Goal: Complete application form

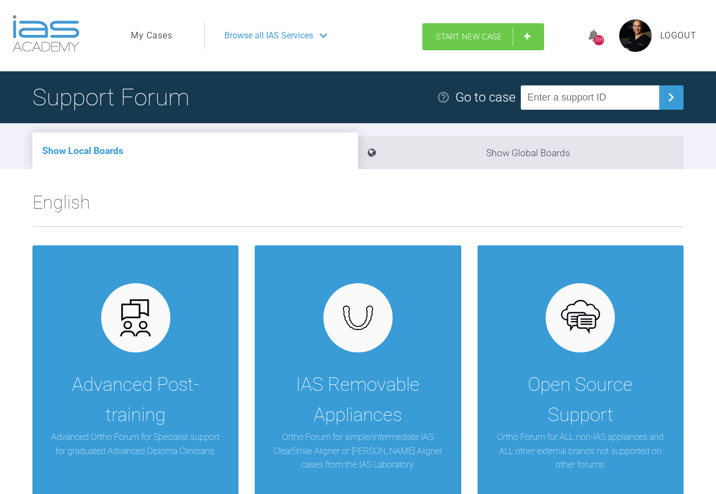
click at [490, 36] on span "Start New Case" at bounding box center [469, 37] width 66 height 10
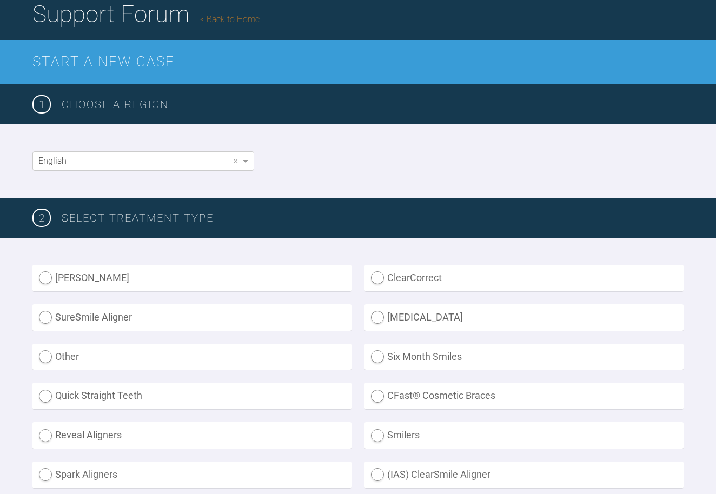
scroll to position [98, 0]
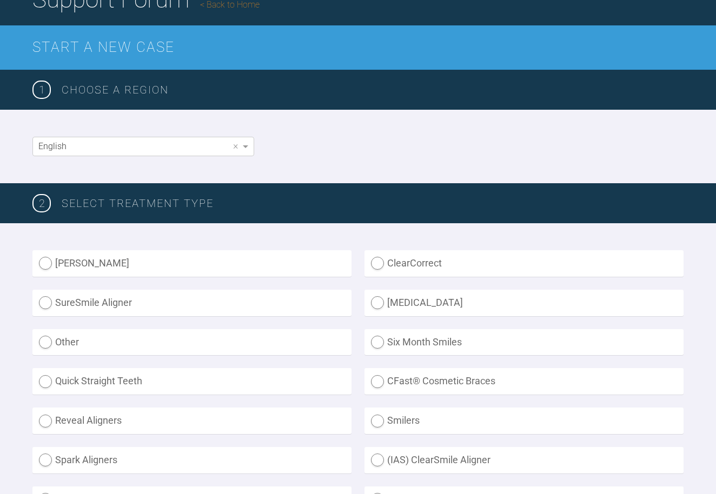
click at [49, 342] on label "Other" at bounding box center [191, 342] width 319 height 27
radio input "true"
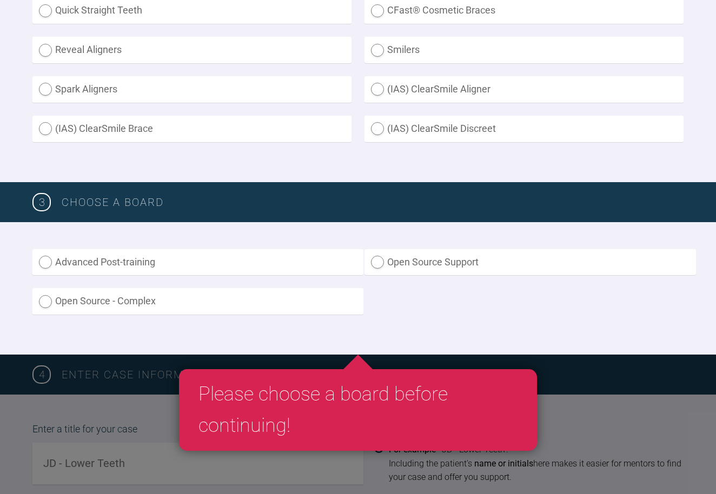
scroll to position [476, 0]
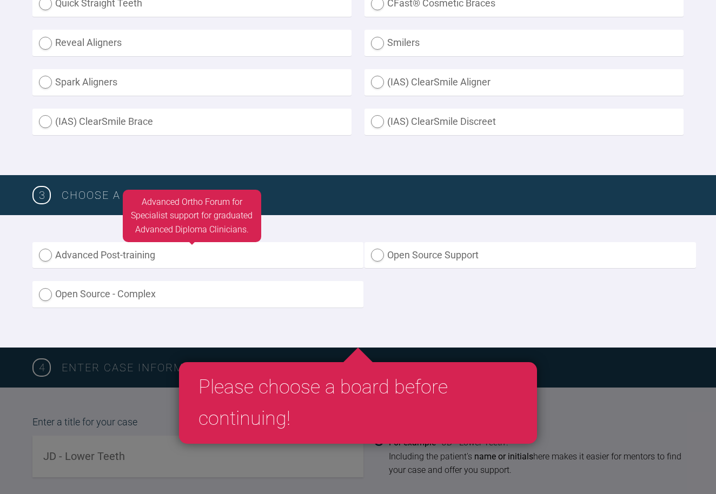
click at [51, 254] on label "Advanced Post-training" at bounding box center [197, 255] width 331 height 27
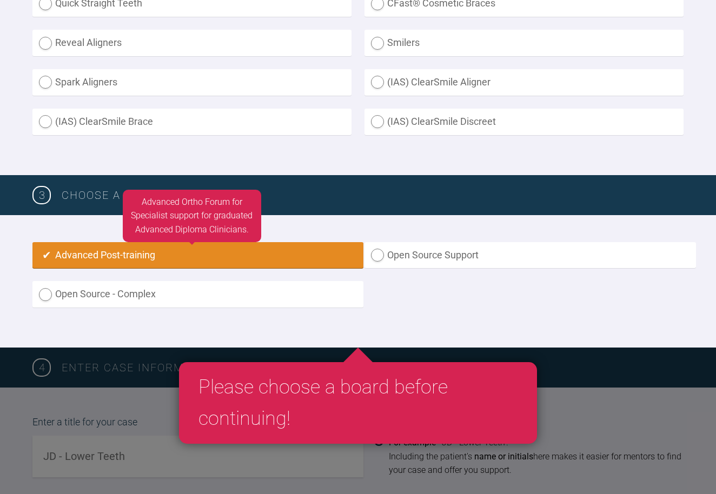
radio input "true"
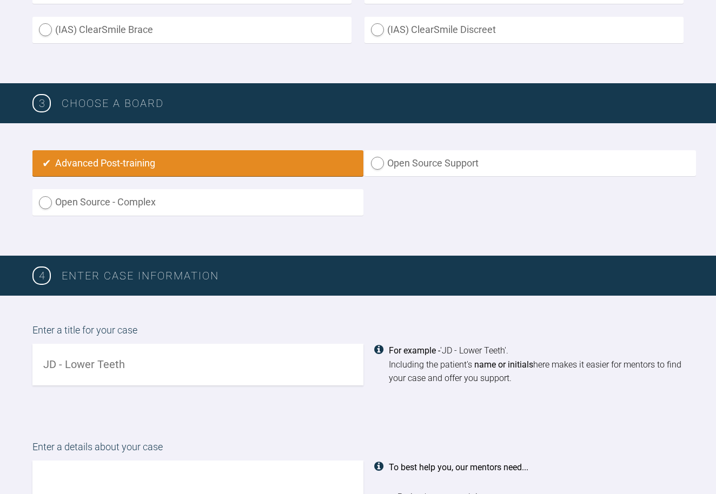
scroll to position [573, 0]
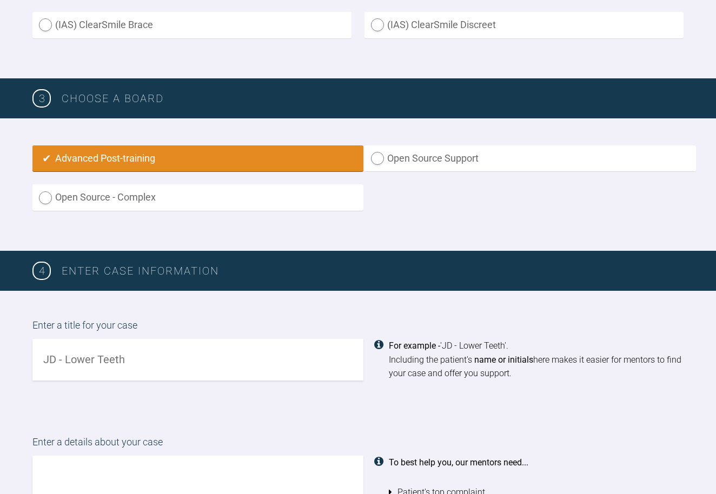
click at [163, 349] on input "text" at bounding box center [197, 360] width 331 height 42
click at [63, 355] on input "GH-doesnt like alignment" at bounding box center [197, 360] width 331 height 42
click at [44, 358] on input "GH-doesnt like alignment" at bounding box center [197, 360] width 331 height 42
click at [200, 356] on input "Child GH-doesnt like alignment" at bounding box center [197, 360] width 331 height 42
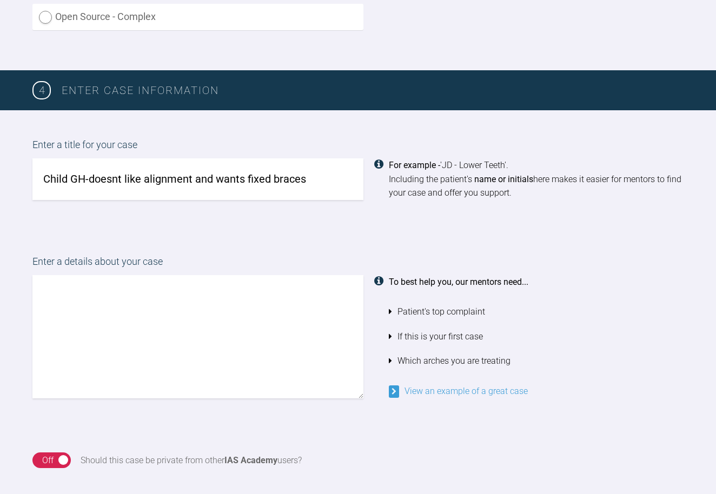
scroll to position [760, 0]
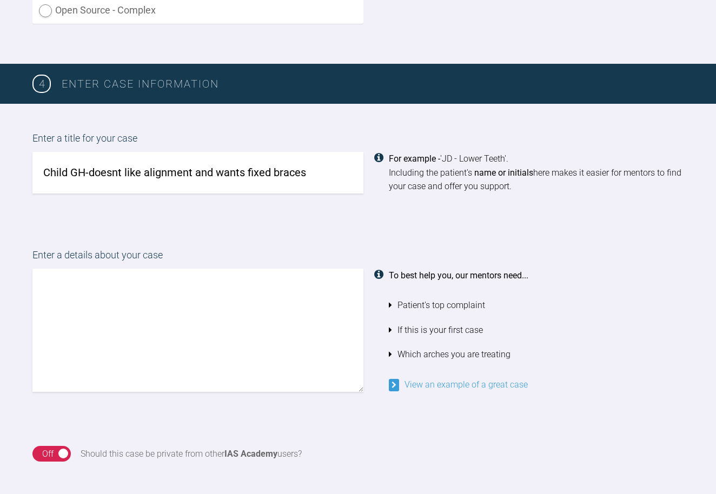
type input "Child GH-doesnt like alignment and wants fixed braces"
click at [175, 317] on textarea at bounding box center [197, 330] width 331 height 123
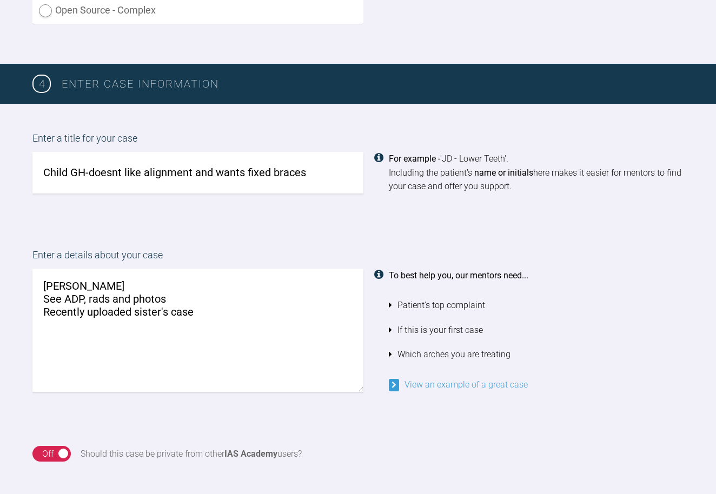
click at [45, 305] on textarea "[PERSON_NAME] See ADP, rads and photos Recently uploaded sister's case" at bounding box center [197, 330] width 331 height 123
click at [209, 301] on textarea "[PERSON_NAME] See ADP, rads and photos (Recently uploaded sister's case" at bounding box center [197, 330] width 331 height 123
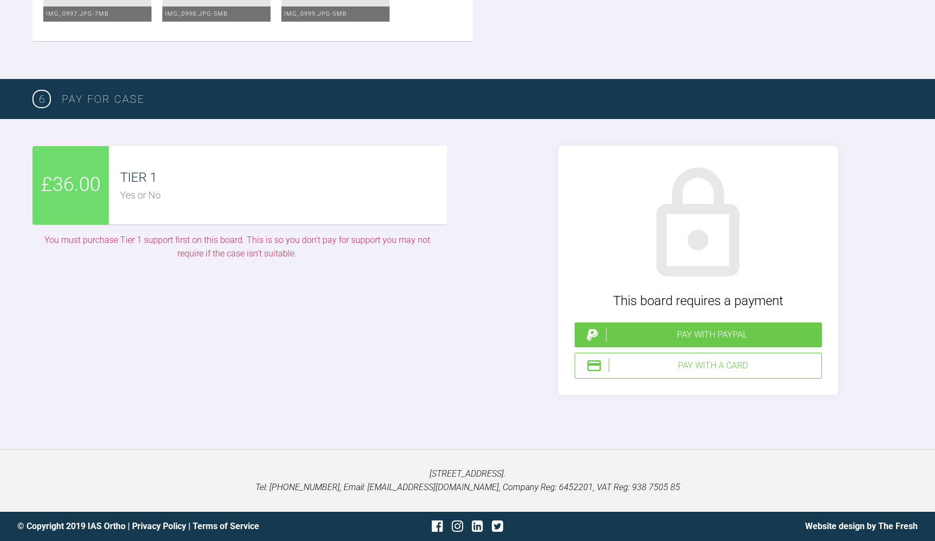
scroll to position [2833, 0]
type textarea "[PERSON_NAME] See ADP, rads and photos (Recently uploaded sister's case)"
click at [93, 180] on span "£36.00" at bounding box center [71, 184] width 60 height 31
click at [661, 359] on div "Pay with a Card" at bounding box center [713, 366] width 208 height 14
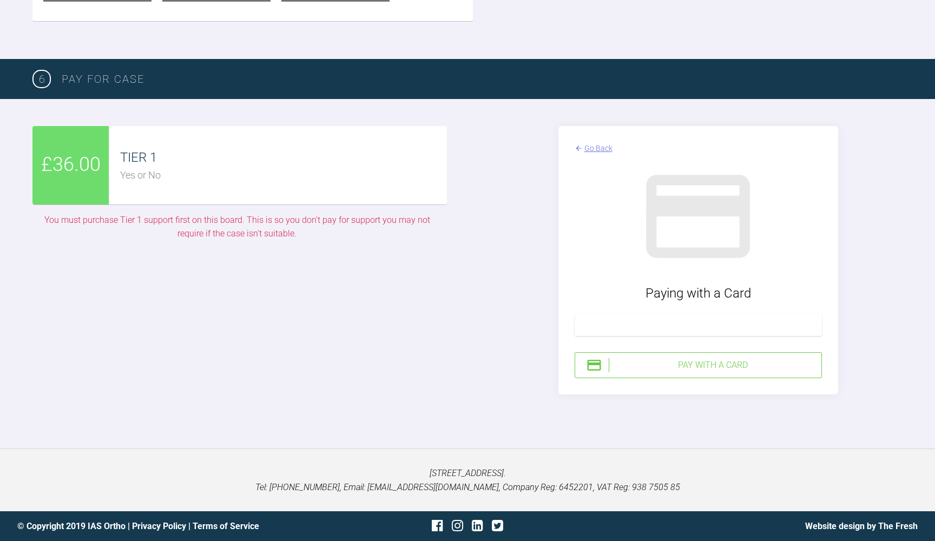
click at [716, 372] on div "Pay with a Card" at bounding box center [713, 365] width 208 height 14
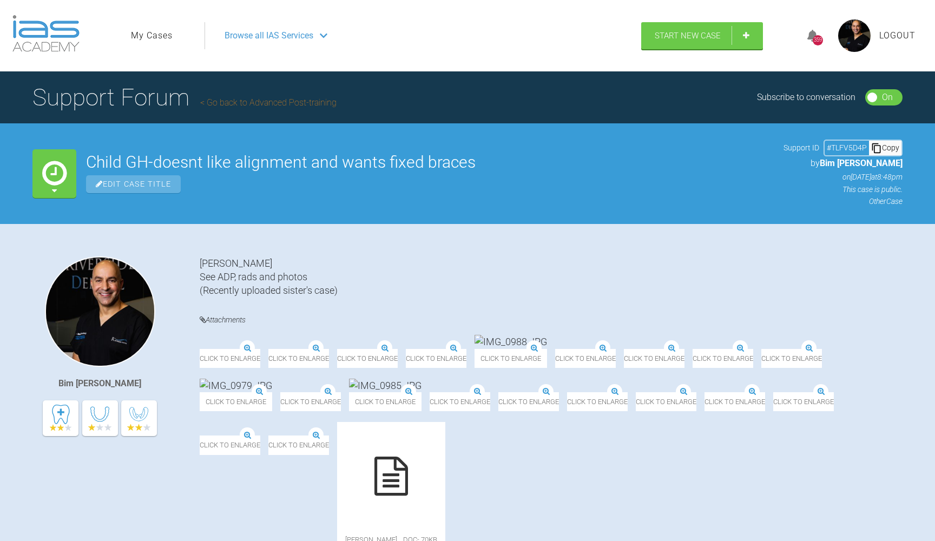
click at [716, 38] on span "Logout" at bounding box center [897, 36] width 36 height 14
